Goal: Task Accomplishment & Management: Manage account settings

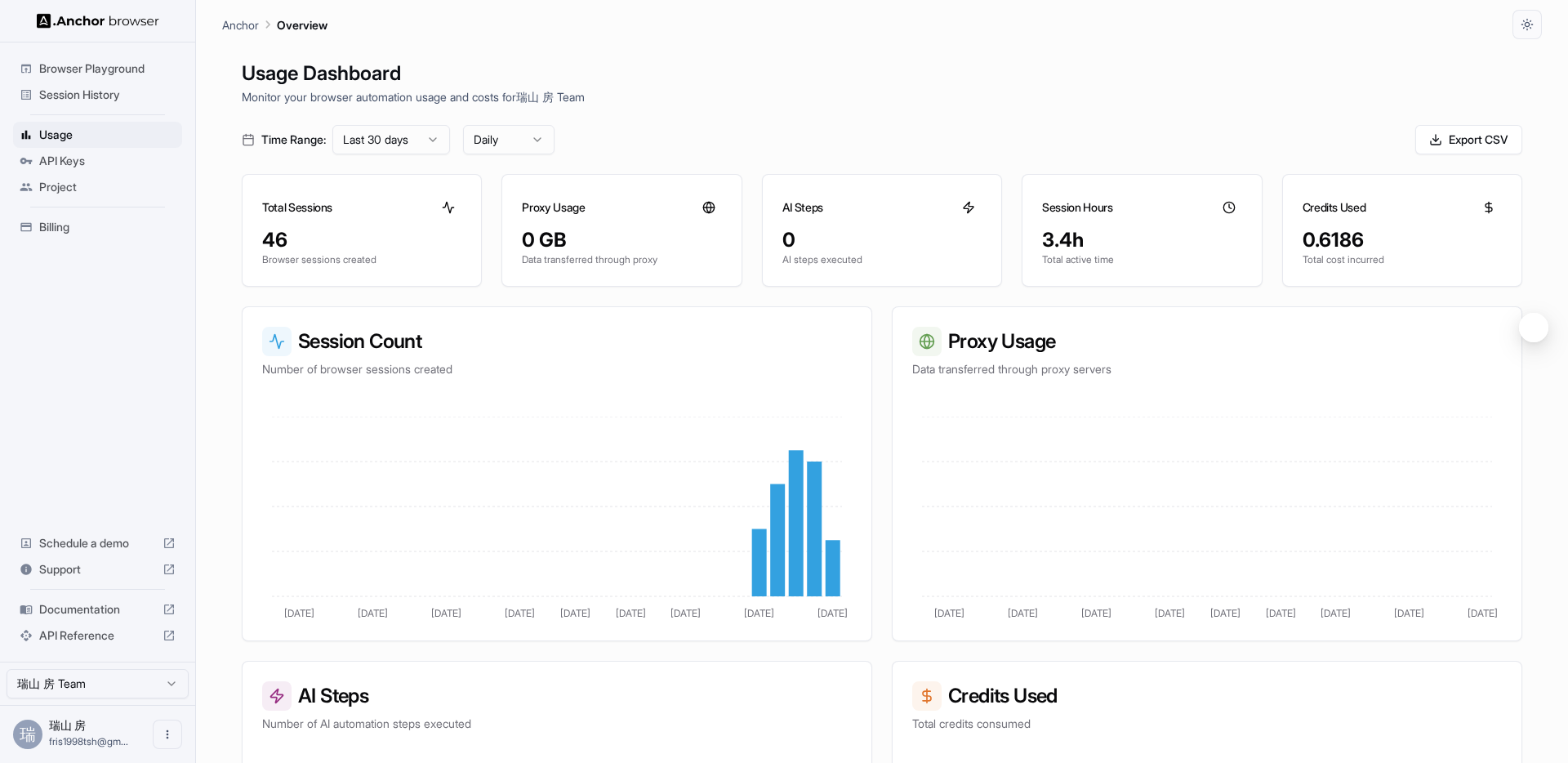
click at [77, 86] on span "Session History" at bounding box center [107, 94] width 136 height 16
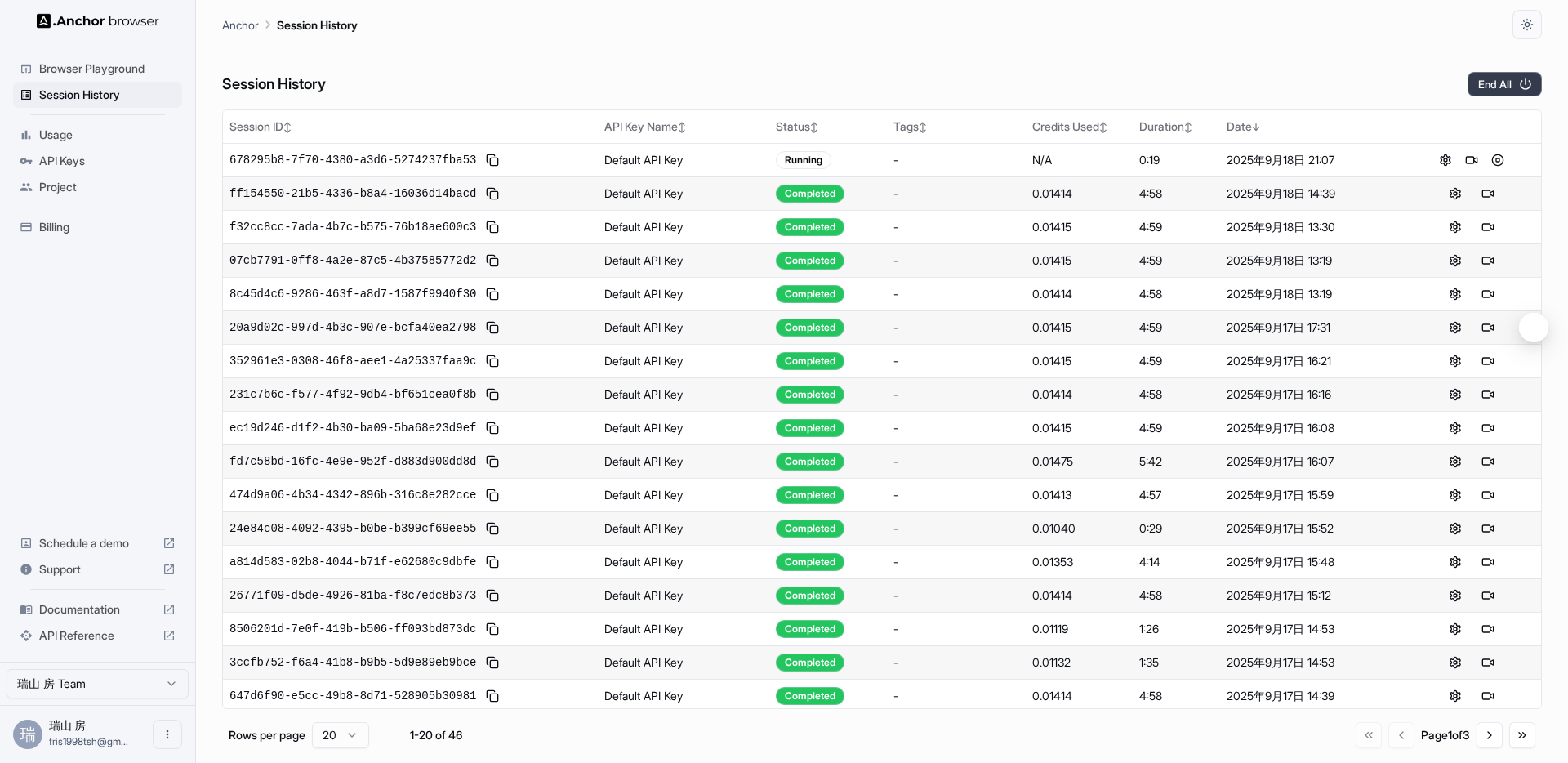
click at [1515, 72] on button "End All" at bounding box center [1504, 84] width 74 height 25
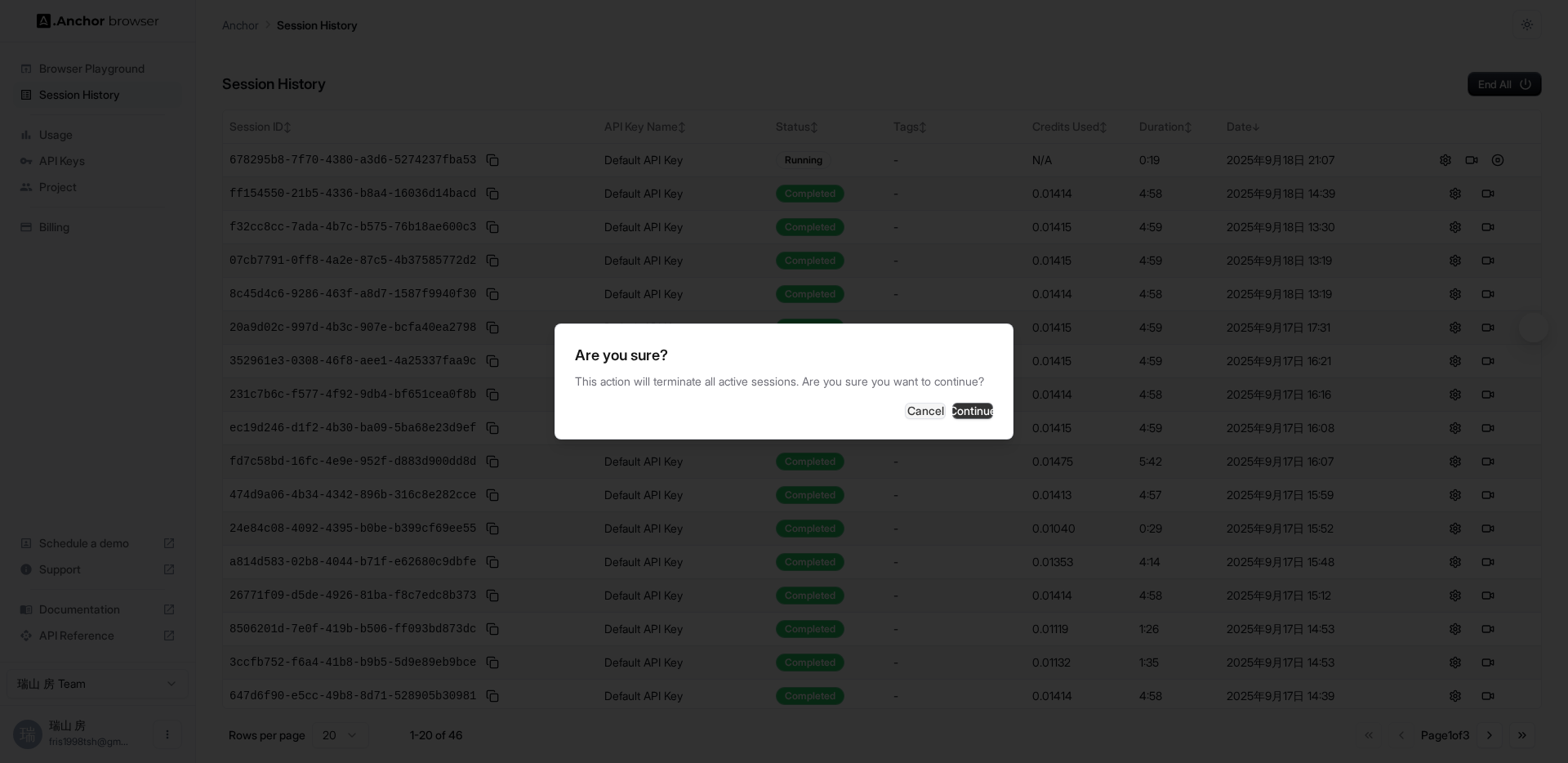
click at [964, 410] on button "Continue" at bounding box center [972, 411] width 41 height 16
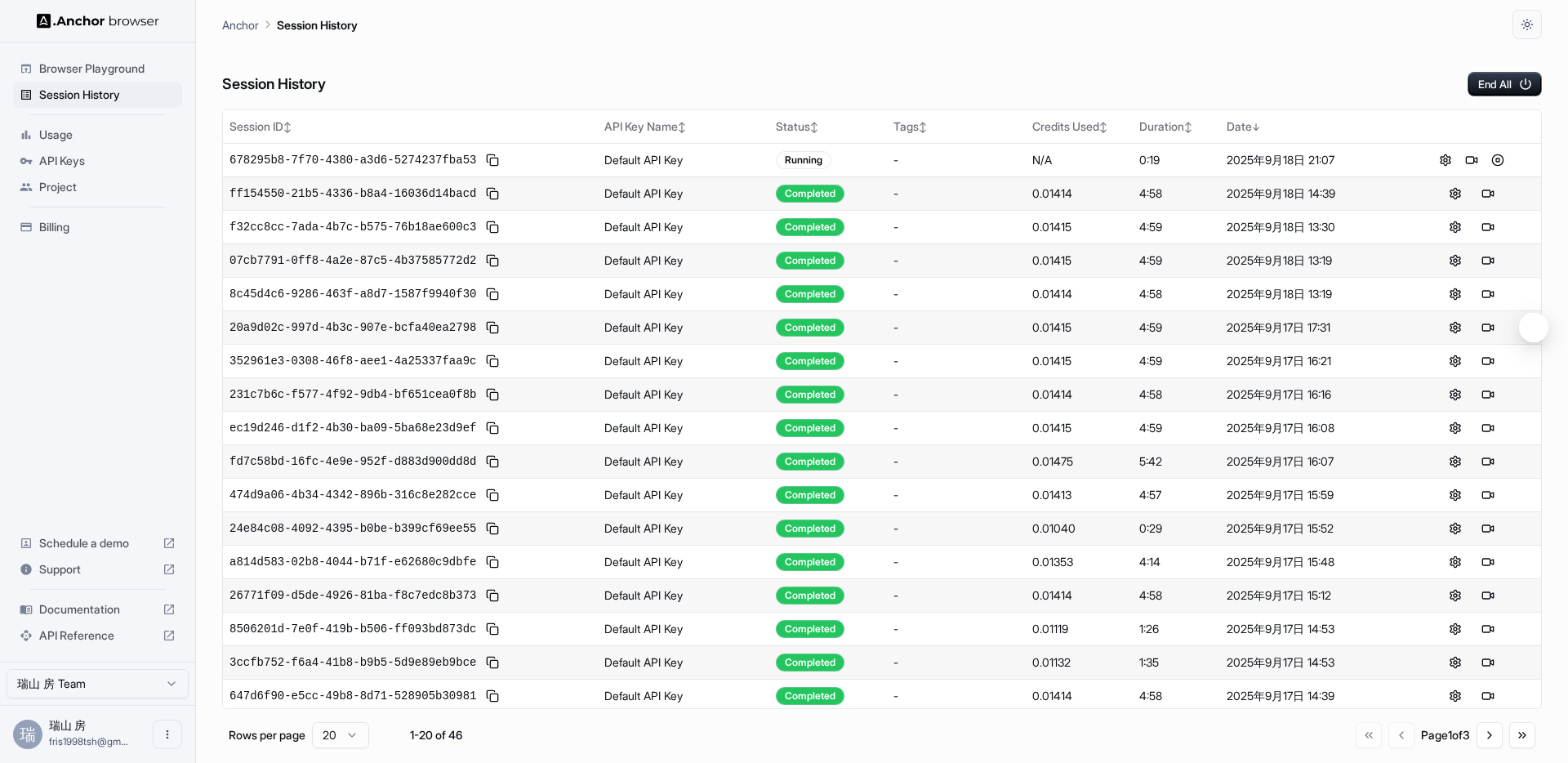
click at [918, 57] on div "Session History End All" at bounding box center [881, 68] width 1319 height 58
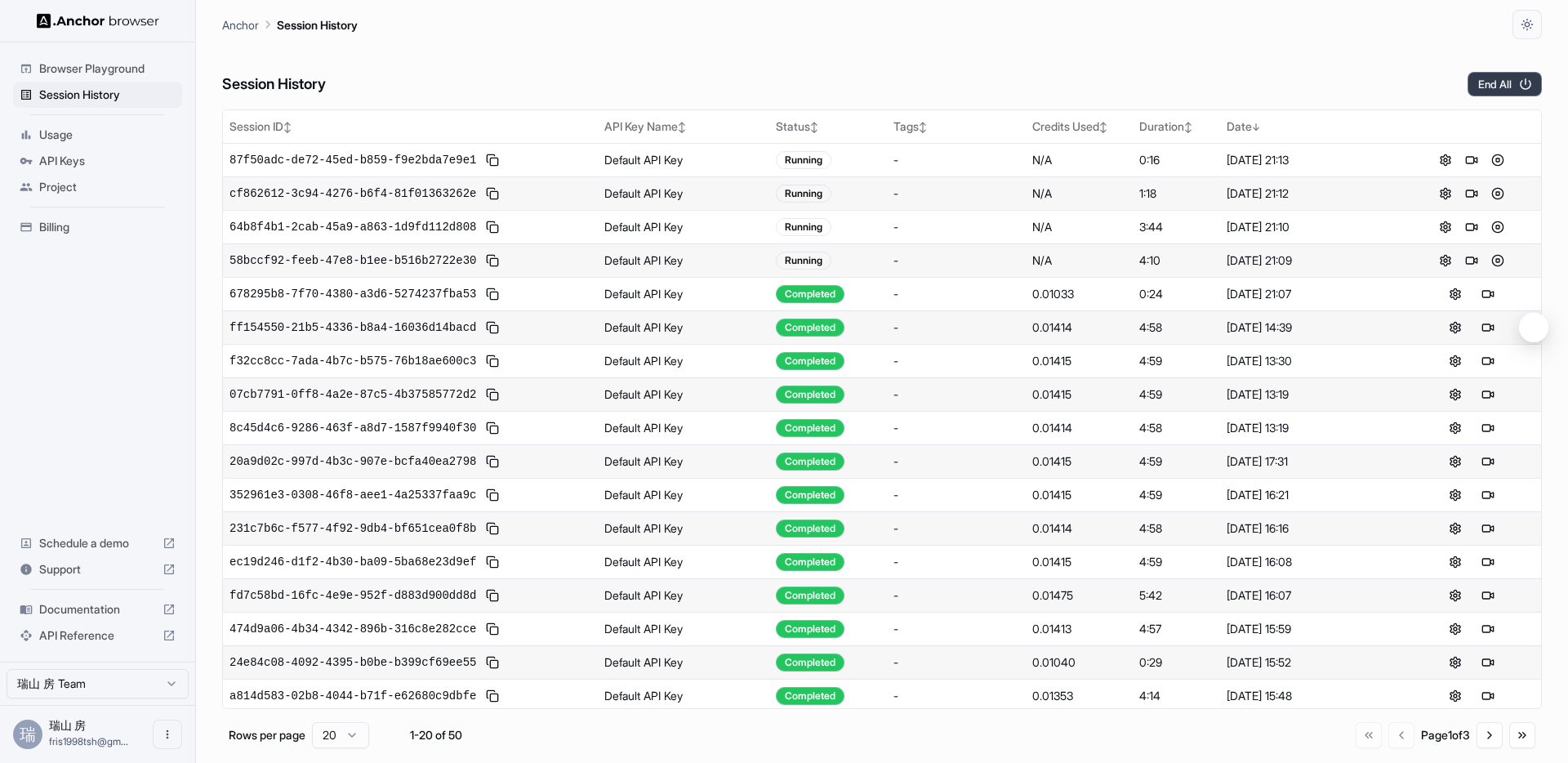
click at [1469, 84] on button "End All" at bounding box center [1504, 84] width 74 height 25
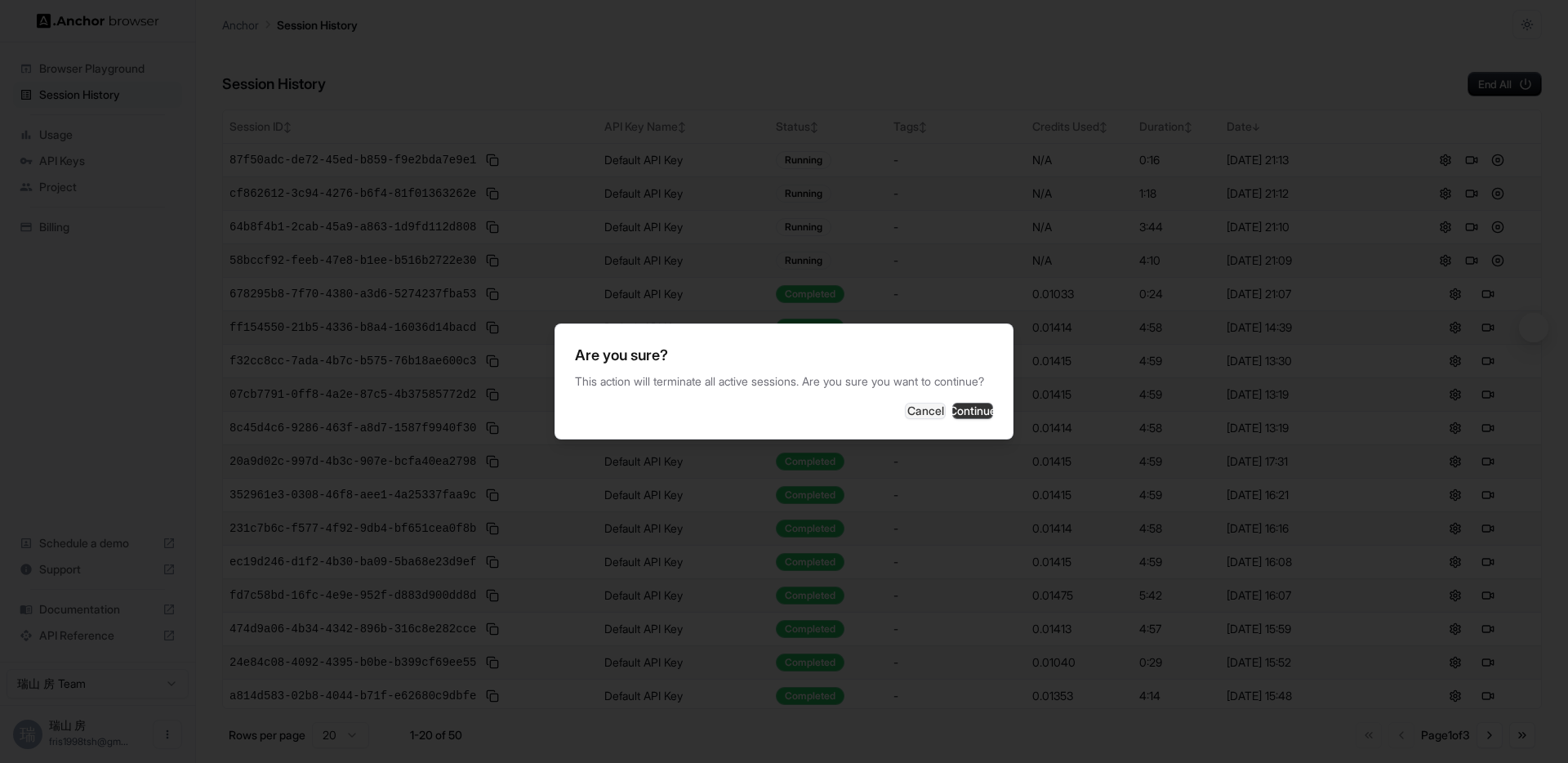
click at [952, 419] on button "Continue" at bounding box center [972, 411] width 41 height 16
